Goal: Task Accomplishment & Management: Use online tool/utility

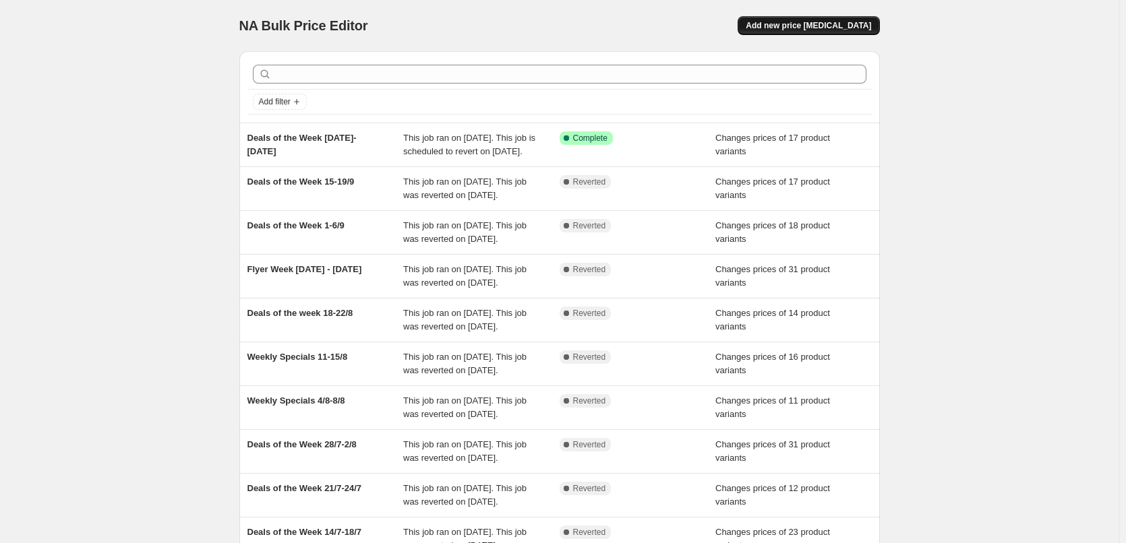
click at [795, 28] on span "Add new price [MEDICAL_DATA]" at bounding box center [808, 25] width 125 height 11
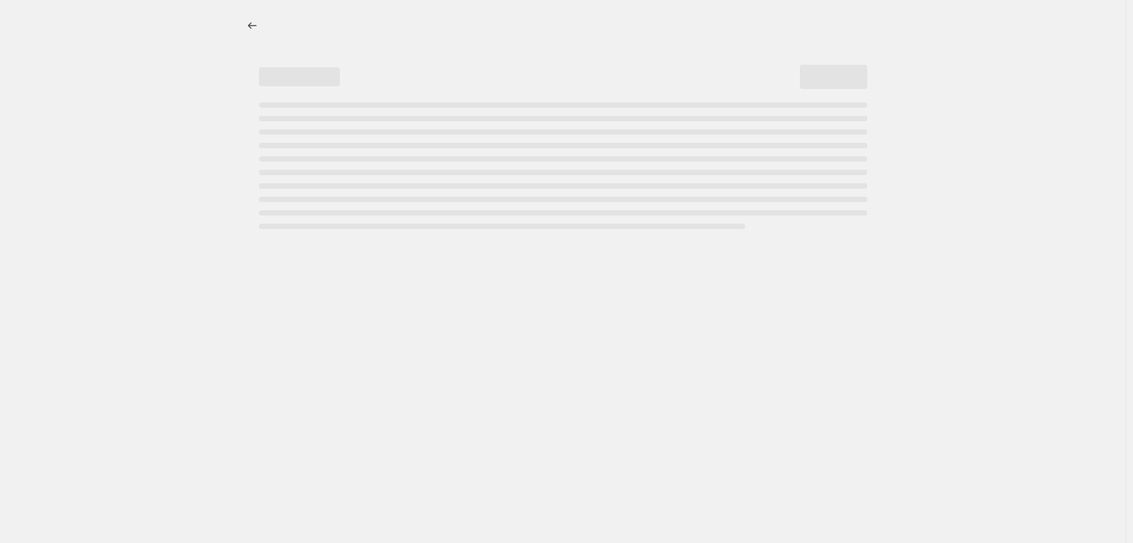
select select "percentage"
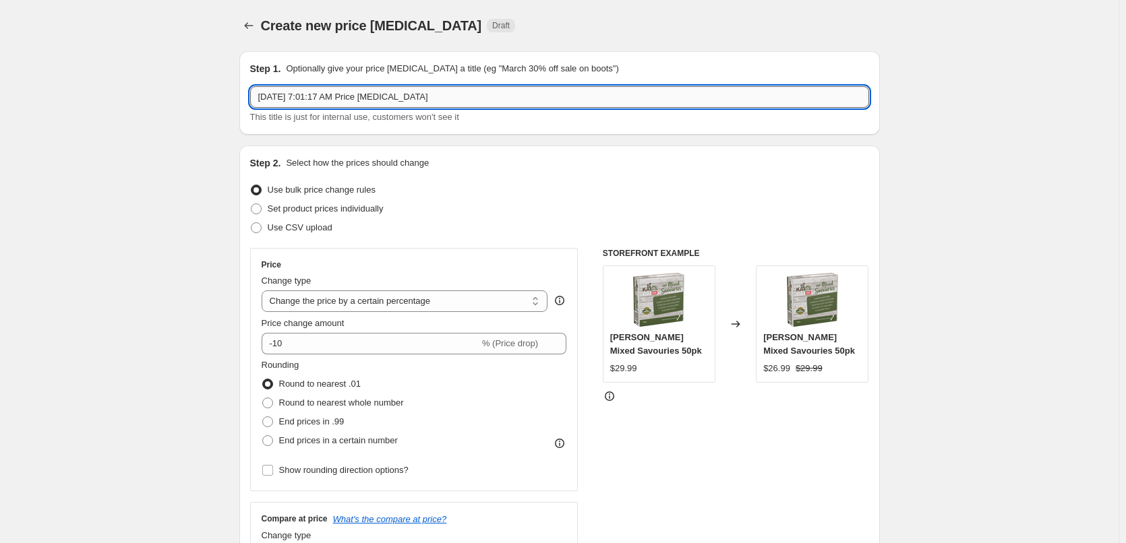
click at [439, 95] on input "[DATE] 7:01:17 AM Price [MEDICAL_DATA]" at bounding box center [559, 97] width 619 height 22
drag, startPoint x: 439, startPoint y: 95, endPoint x: 236, endPoint y: 92, distance: 203.0
type input "Weekly Sales [DATE]-[DATE]"
click at [260, 211] on span at bounding box center [256, 209] width 11 height 11
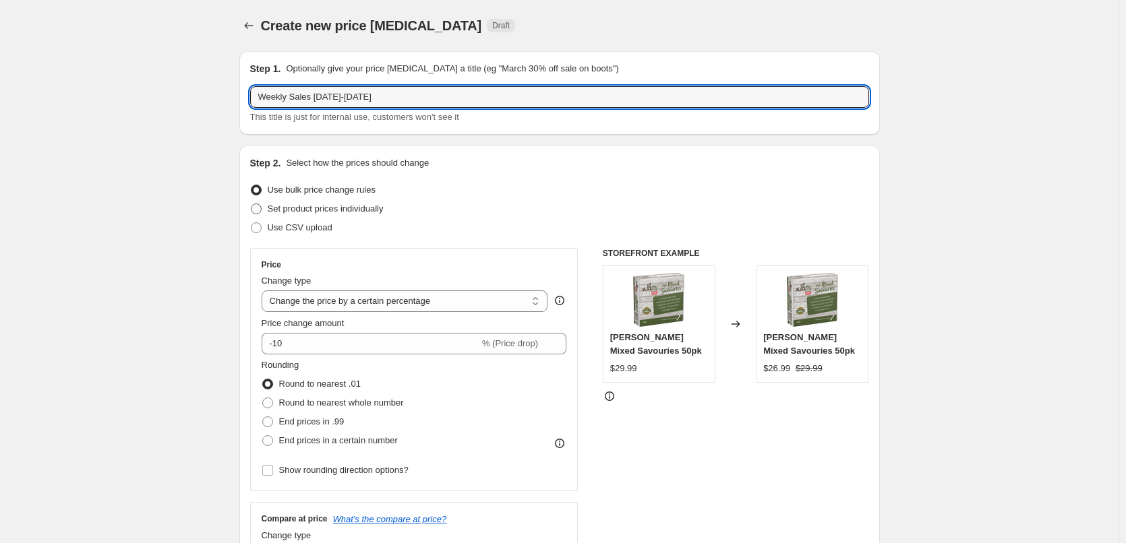
click at [252, 204] on input "Set product prices individually" at bounding box center [251, 204] width 1 height 1
radio input "true"
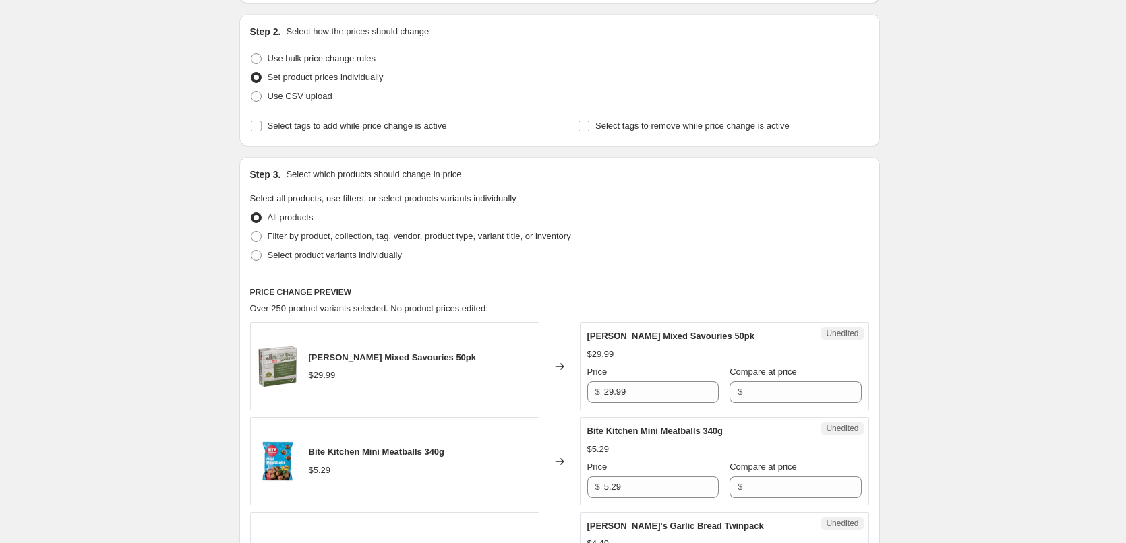
scroll to position [135, 0]
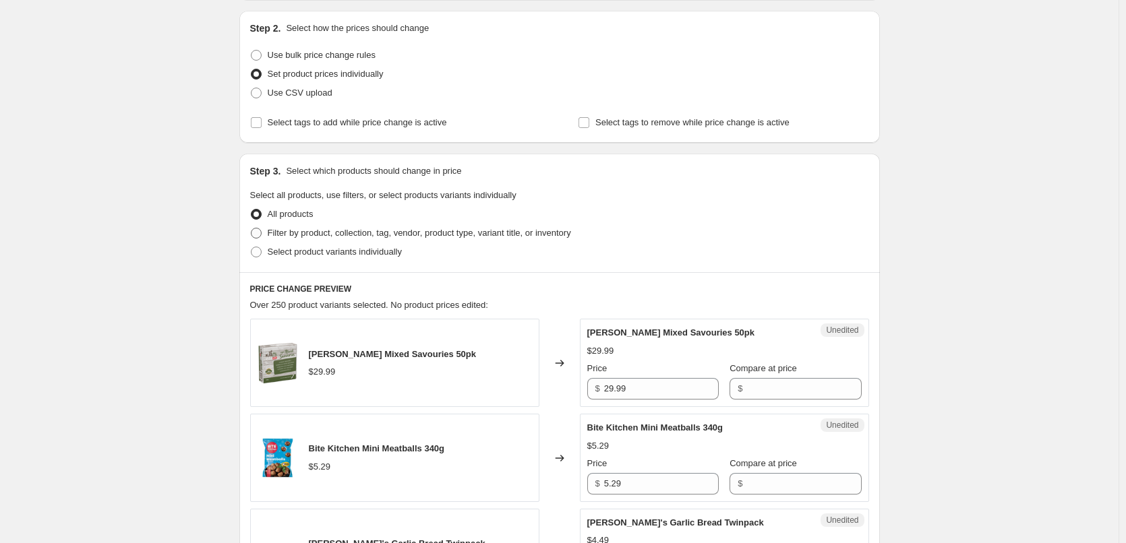
click at [260, 235] on span at bounding box center [256, 233] width 11 height 11
click at [252, 229] on input "Filter by product, collection, tag, vendor, product type, variant title, or inv…" at bounding box center [251, 228] width 1 height 1
radio input "true"
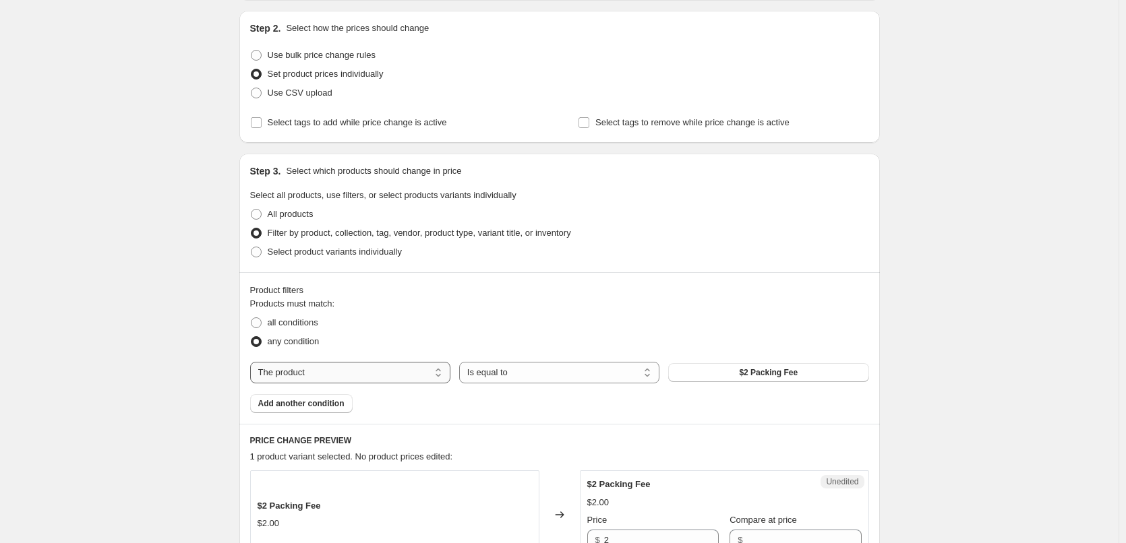
click at [446, 374] on select "The product The product's collection The product's tag The product's vendor The…" at bounding box center [350, 373] width 200 height 22
select select "collection"
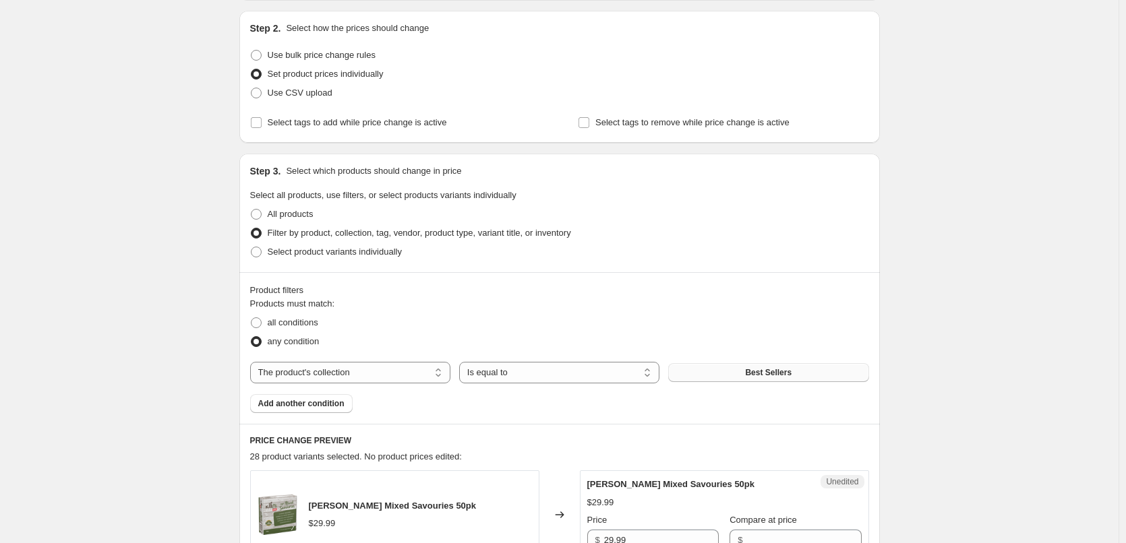
click at [716, 372] on button "Best Sellers" at bounding box center [768, 372] width 200 height 19
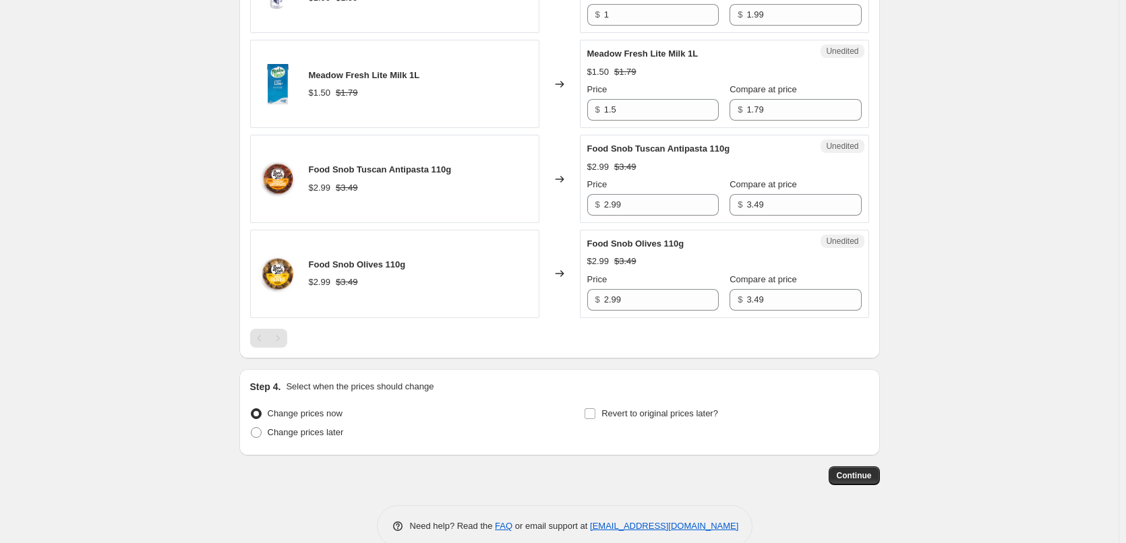
scroll to position [1973, 0]
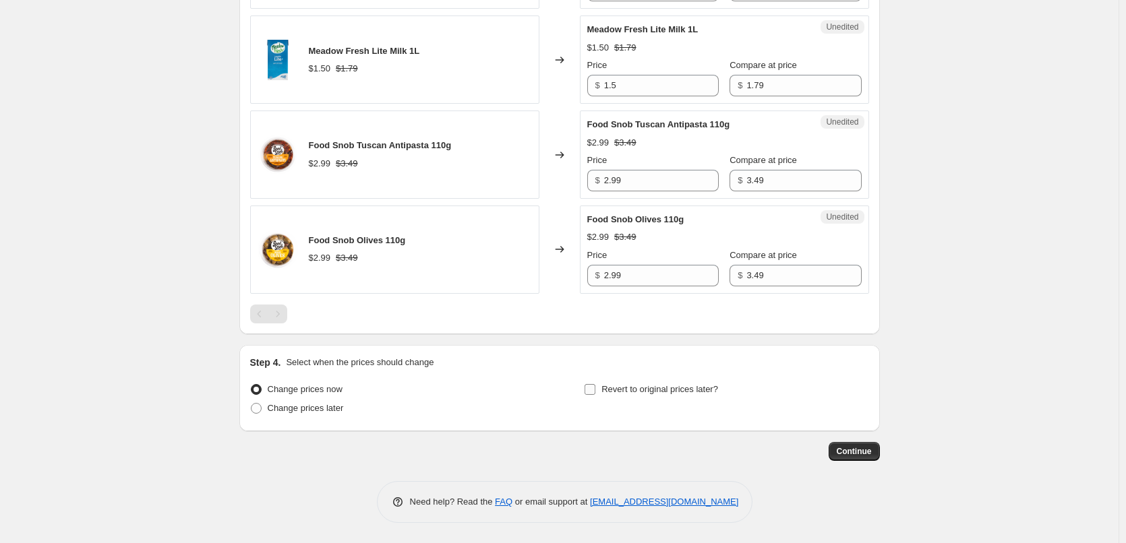
click at [595, 390] on input "Revert to original prices later?" at bounding box center [590, 389] width 11 height 11
checkbox input "true"
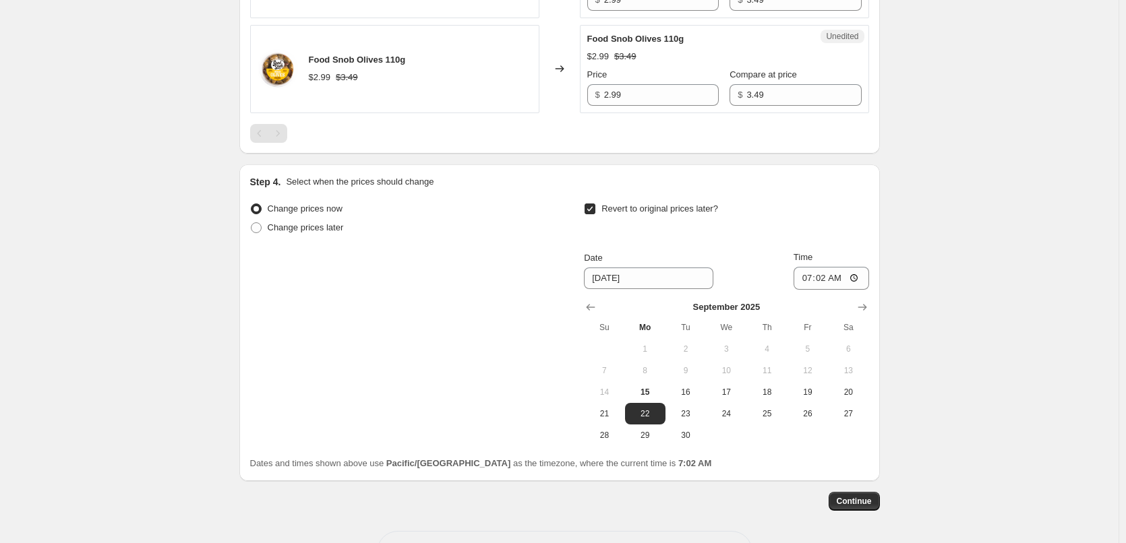
scroll to position [2175, 0]
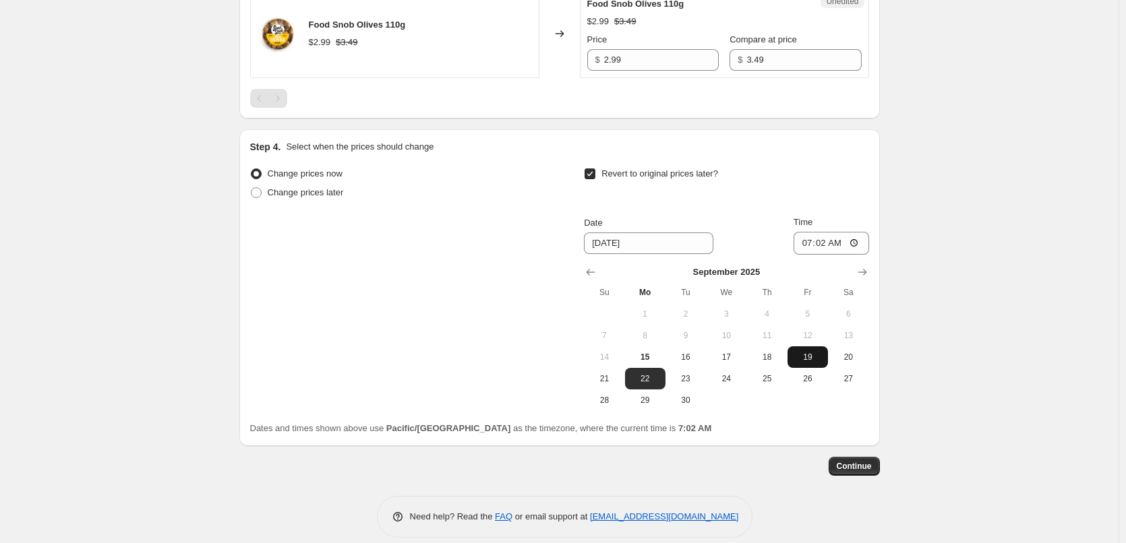
click at [813, 363] on span "19" at bounding box center [808, 357] width 30 height 11
type input "[DATE]"
click at [844, 255] on input "07:02" at bounding box center [832, 243] width 76 height 23
click at [856, 255] on input "07:02" at bounding box center [832, 243] width 76 height 23
type input "14:59"
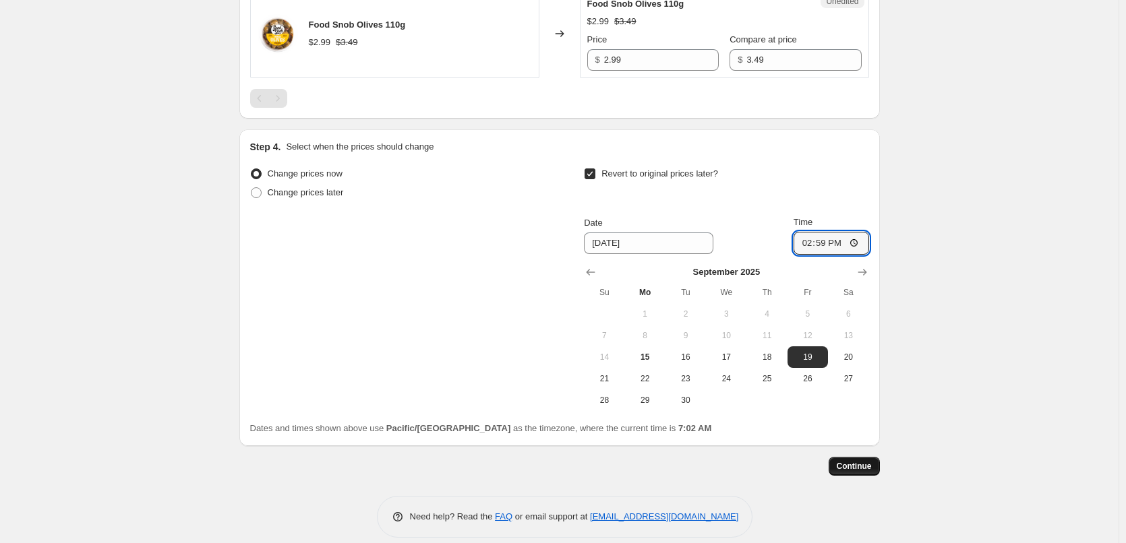
click at [870, 472] on span "Continue" at bounding box center [854, 466] width 35 height 11
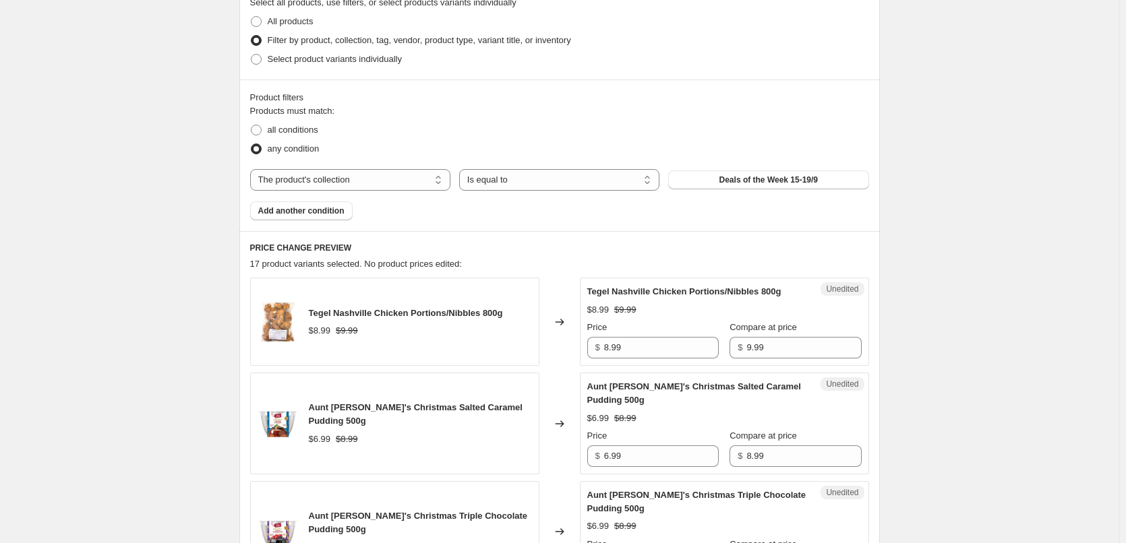
scroll to position [405, 0]
click at [773, 348] on input "9.99" at bounding box center [803, 347] width 115 height 22
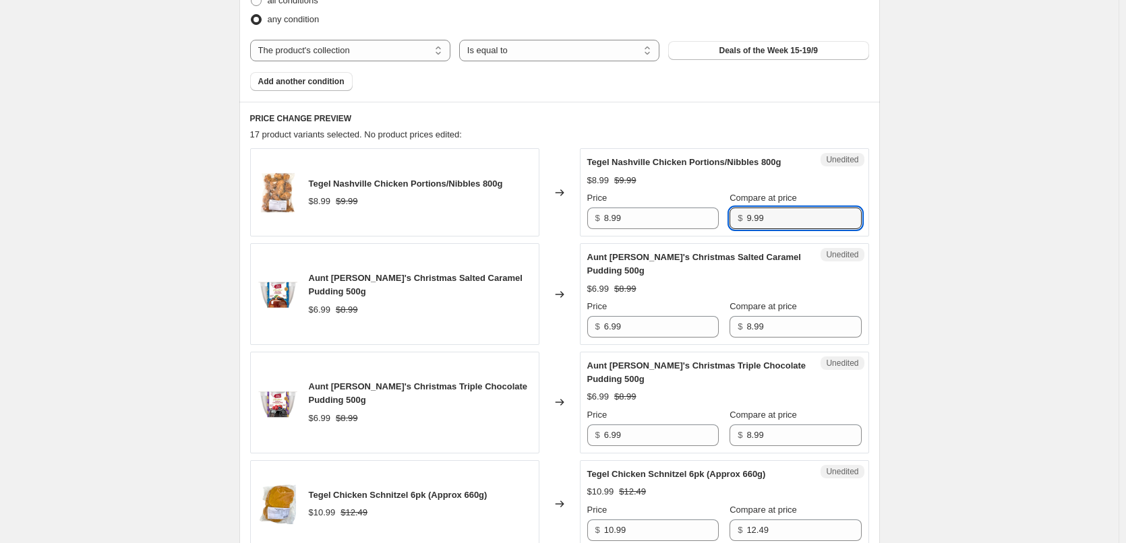
scroll to position [526, 0]
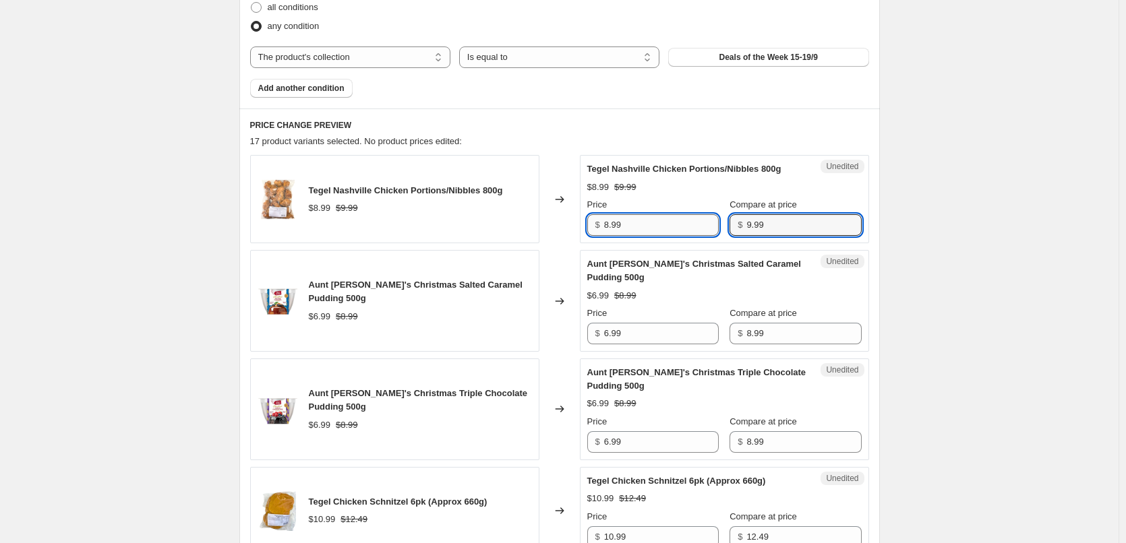
click at [640, 229] on input "8.99" at bounding box center [661, 225] width 115 height 22
type input "8.99"
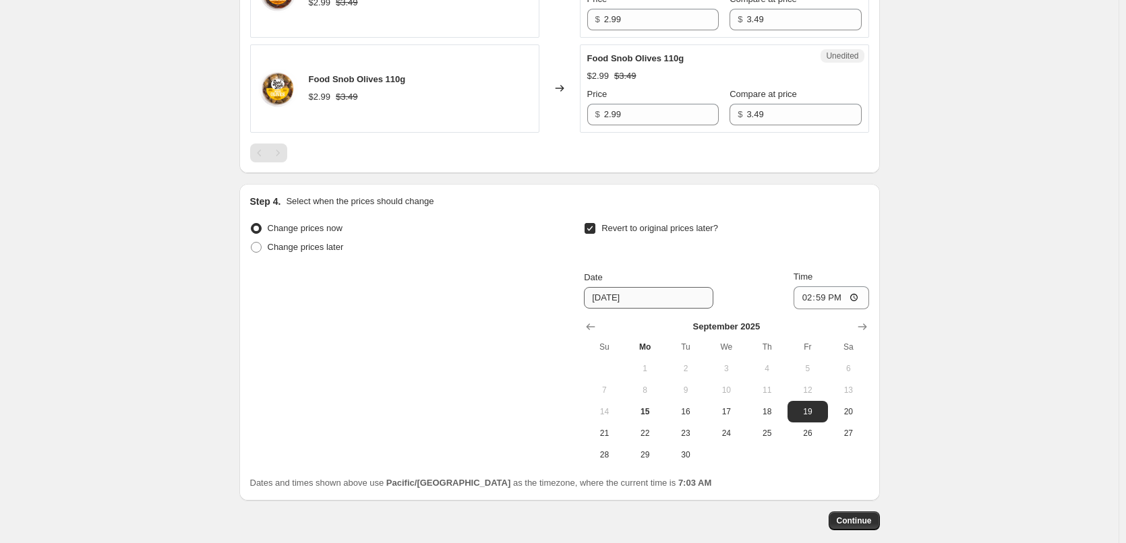
scroll to position [2279, 0]
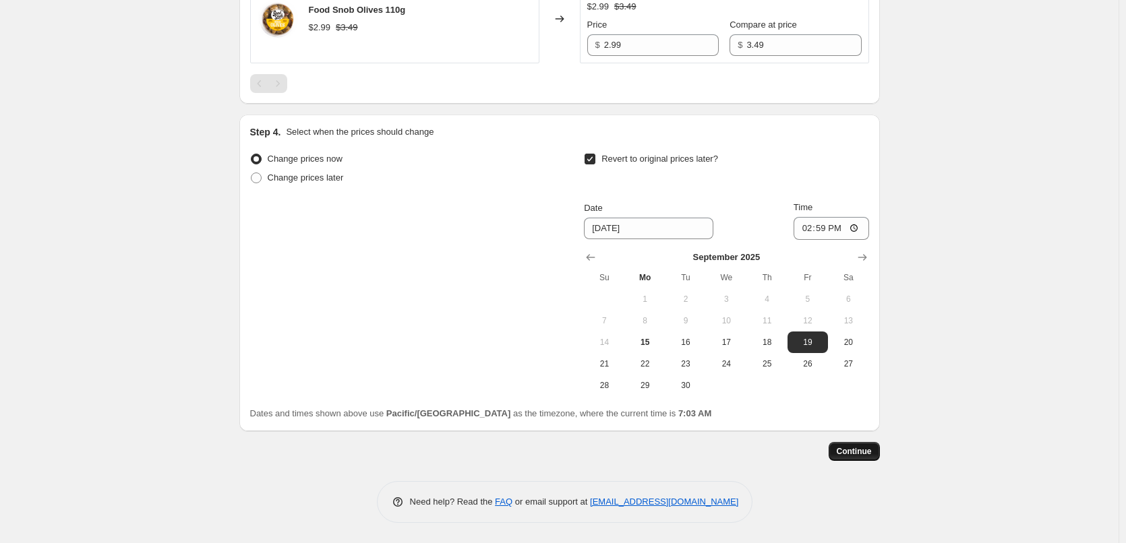
click at [872, 452] on span "Continue" at bounding box center [854, 451] width 35 height 11
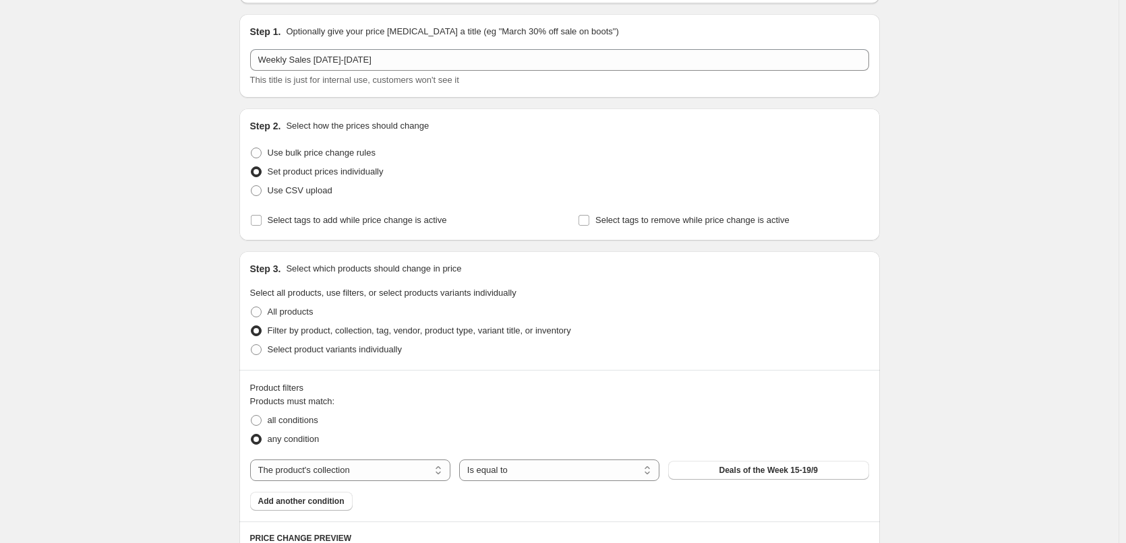
scroll to position [0, 0]
